Goal: Task Accomplishment & Management: Use online tool/utility

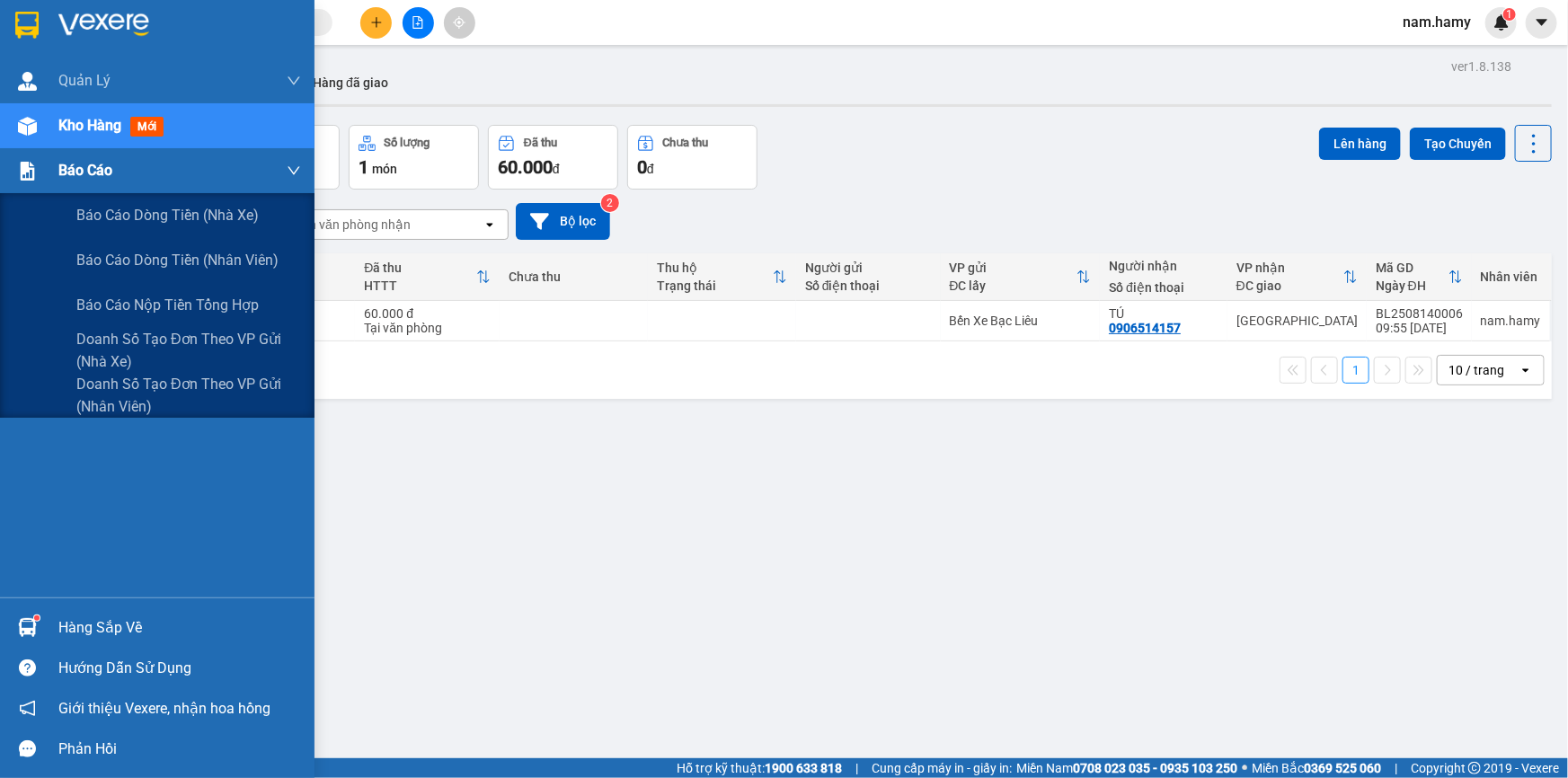
click at [114, 177] on div "Báo cáo" at bounding box center [180, 170] width 243 height 45
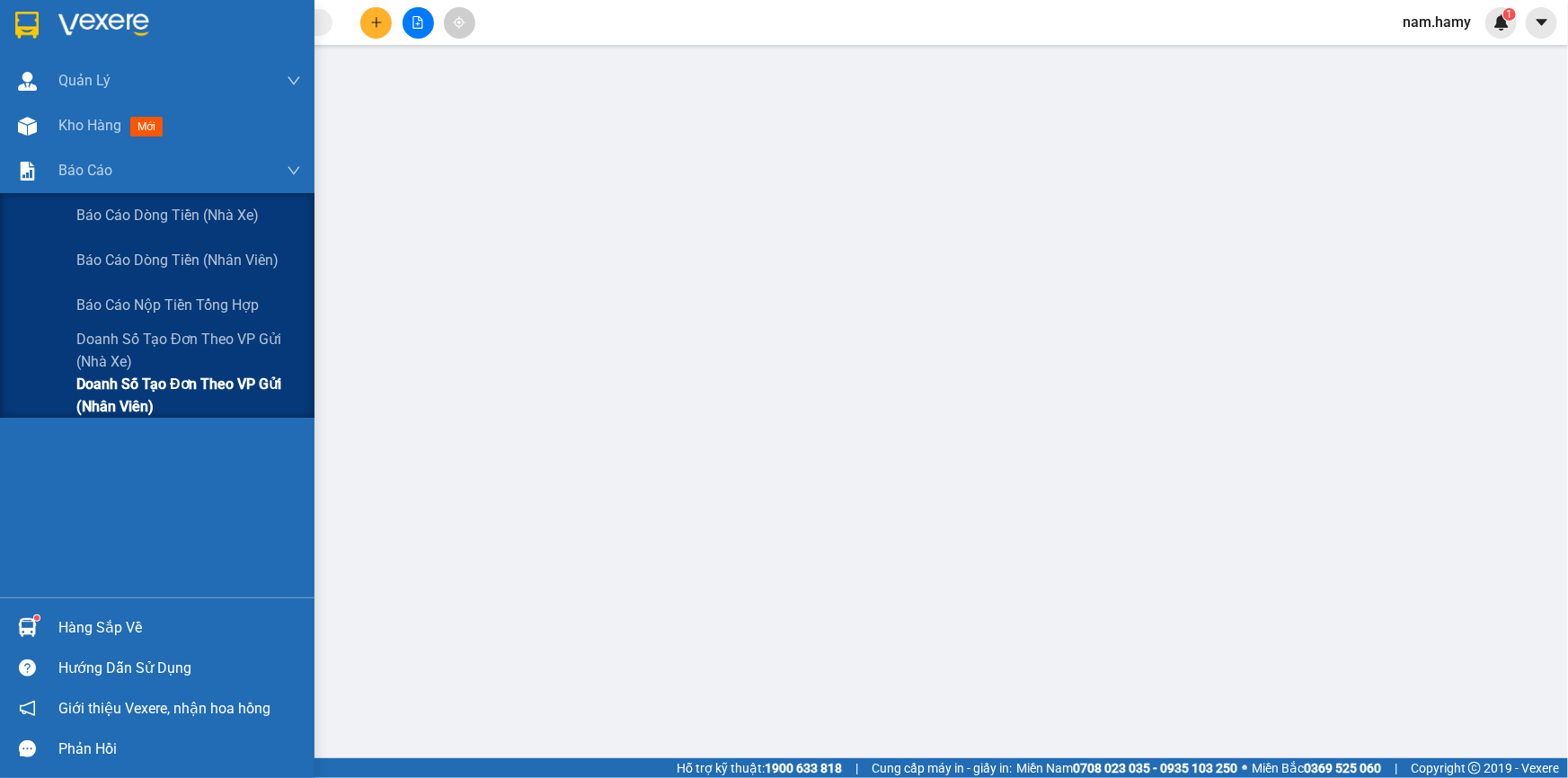
click at [109, 404] on span "Doanh số tạo đơn theo VP gửi (nhân viên)" at bounding box center [189, 394] width 225 height 45
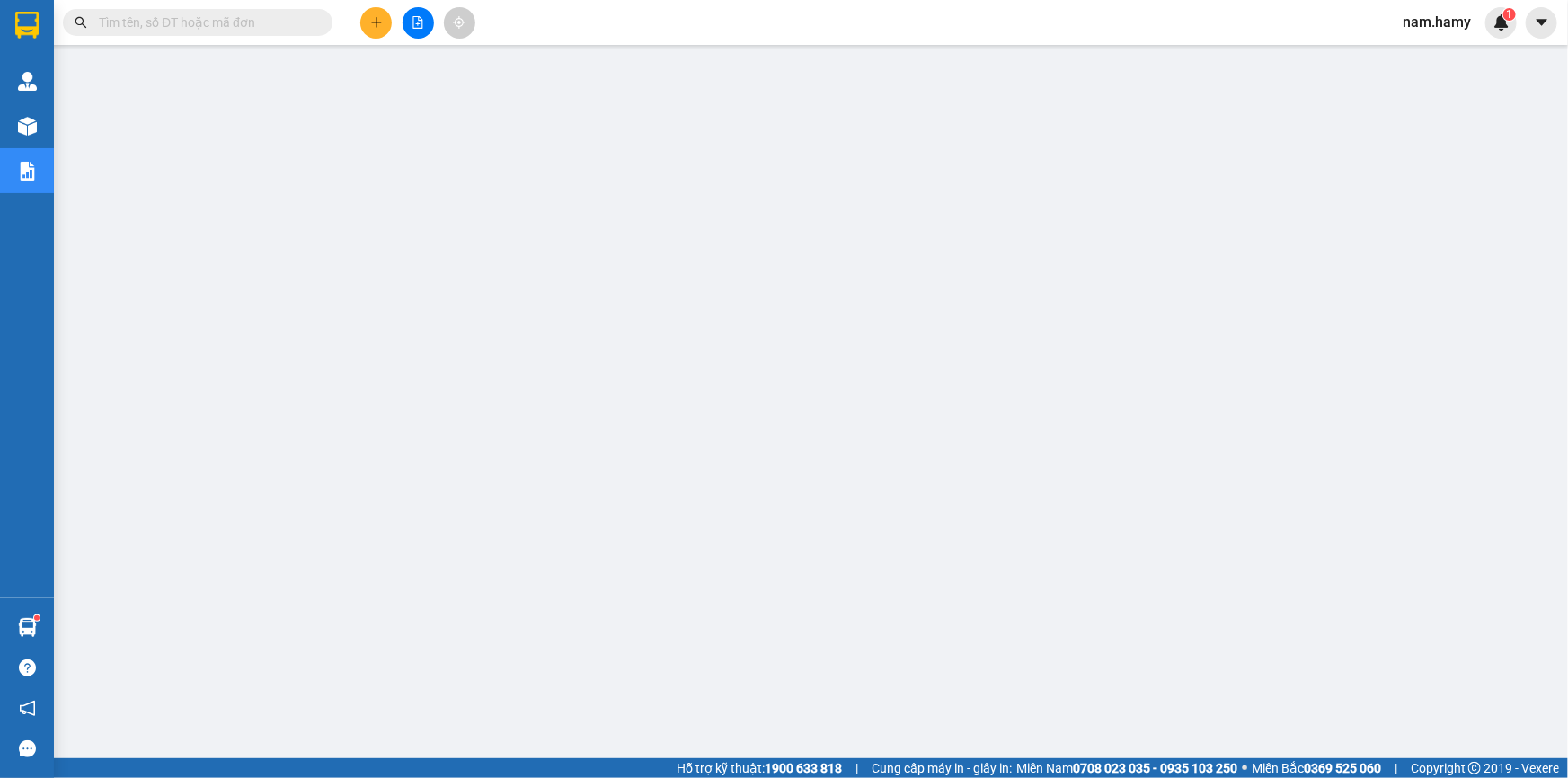
click at [286, 17] on input "text" at bounding box center [205, 22] width 212 height 20
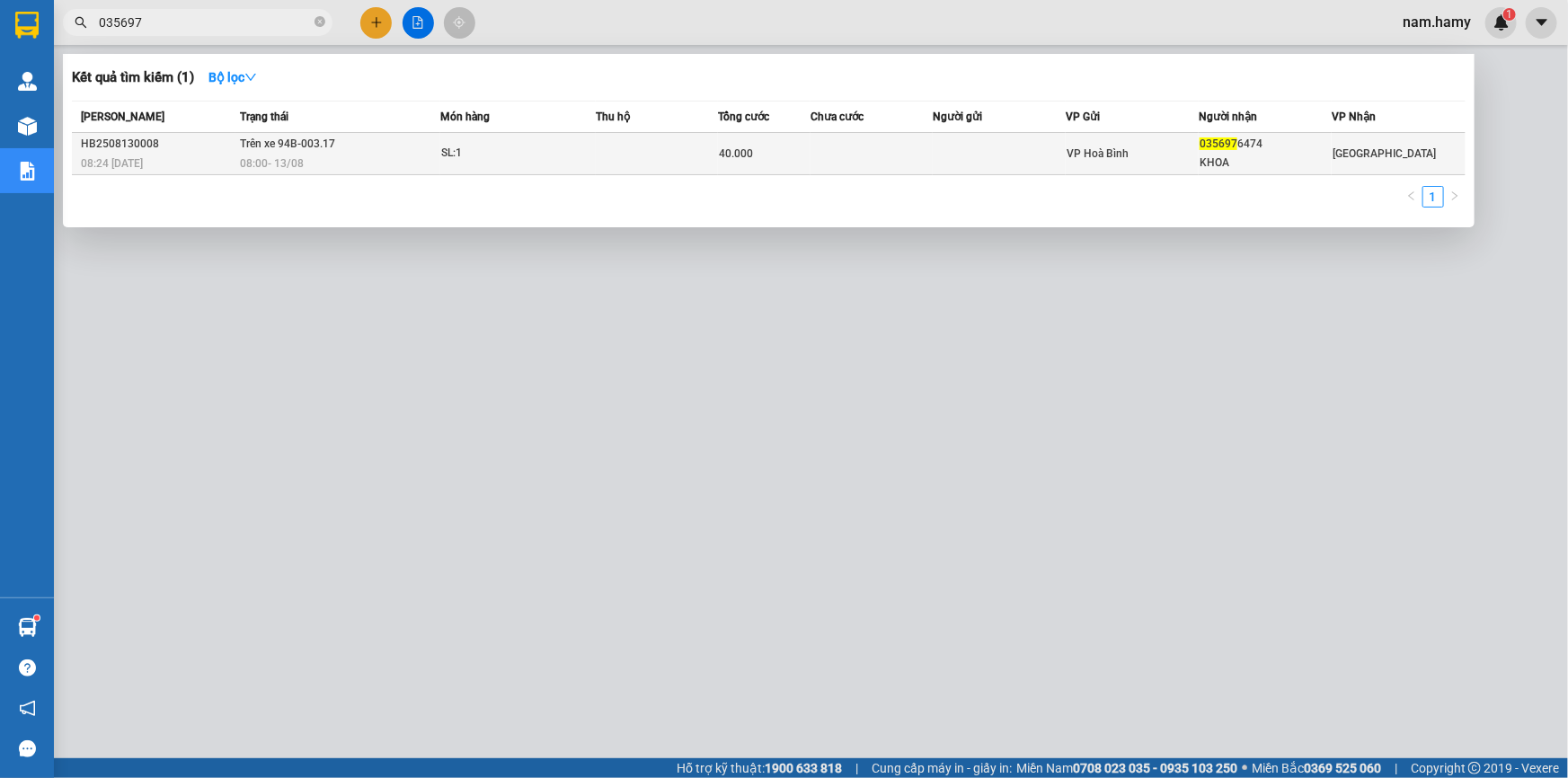
type input "035697"
click at [555, 154] on div "SL: 1" at bounding box center [508, 154] width 135 height 20
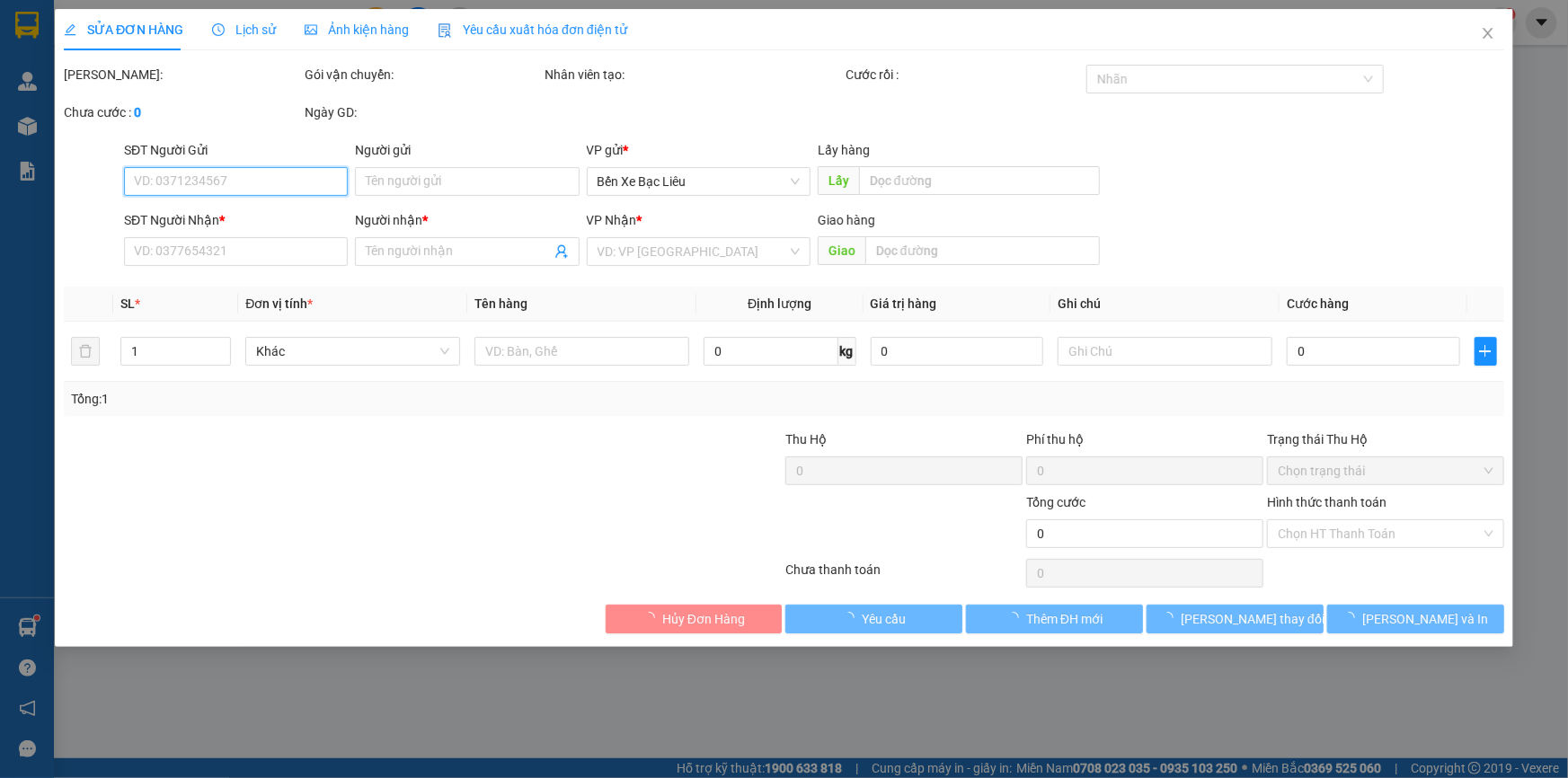
type input "0356976474"
type input "KHOA"
type input "40.000"
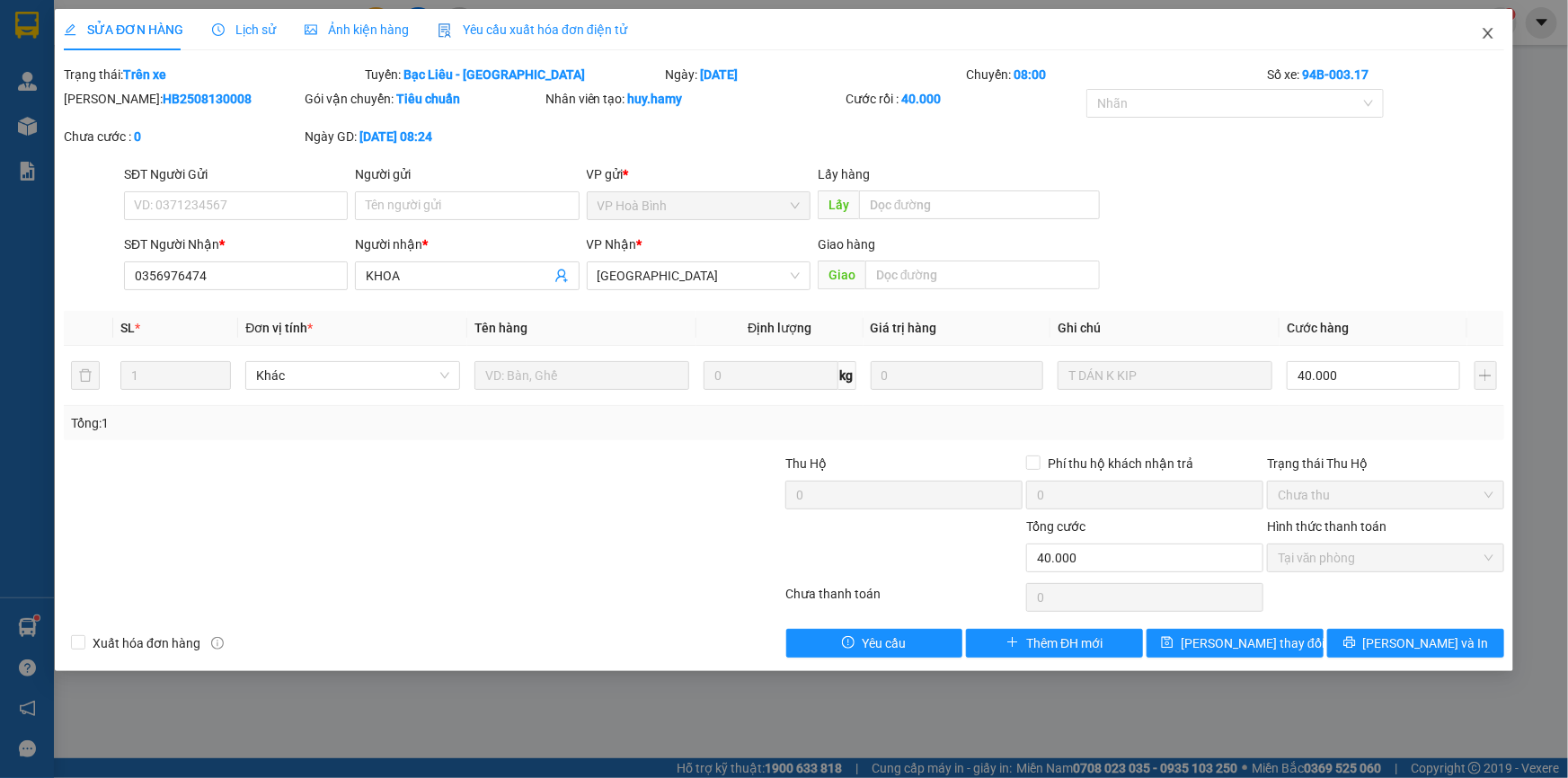
click at [1491, 28] on icon "close" at bounding box center [1487, 32] width 14 height 14
